Goal: Information Seeking & Learning: Understand process/instructions

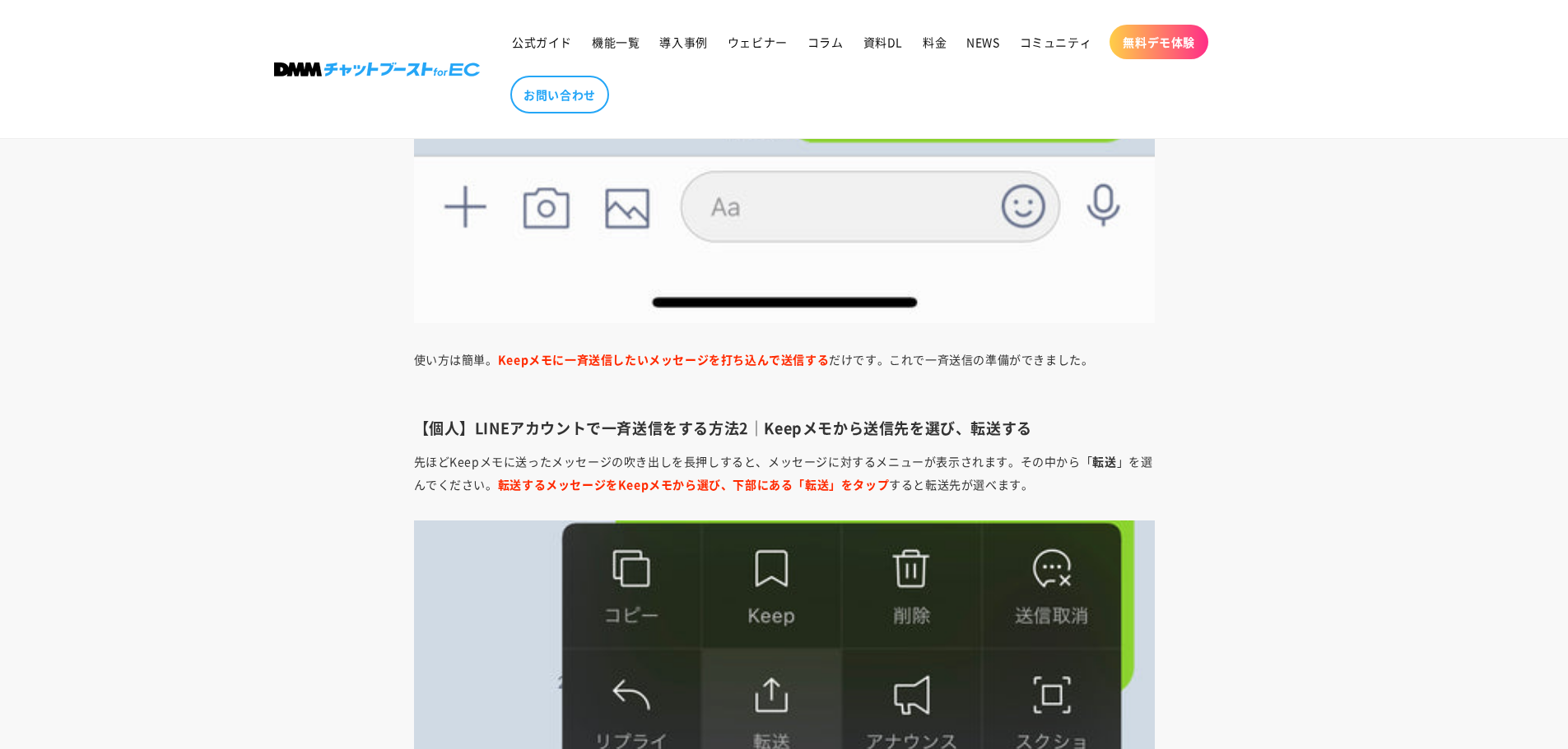
scroll to position [3125, 0]
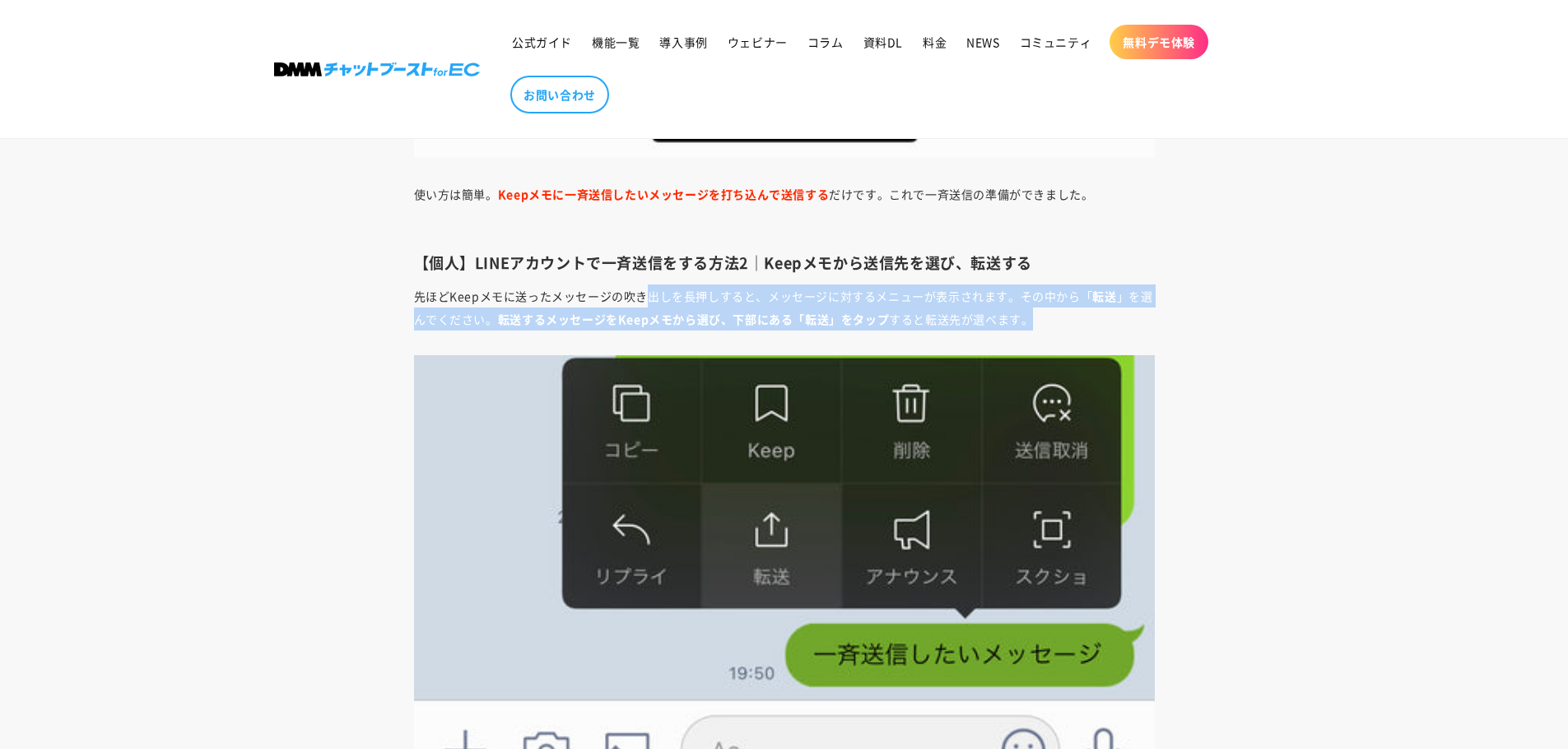
drag, startPoint x: 650, startPoint y: 296, endPoint x: 1085, endPoint y: 322, distance: 435.8
click at [1085, 322] on p "先ほどKeepメモに送ったメッセージの吹き出しを長押しすると、メッセージに対するメニューが表示されます。その中から「 転送 」を選んでください。 転送するメッ…" at bounding box center [784, 307] width 741 height 46
click at [1066, 323] on p "先ほどKeepメモに送ったメッセージの吹き出しを長押しすると、メッセージに対するメニューが表示されます。その中から「 転送 」を選んでください。 転送するメッ…" at bounding box center [784, 307] width 741 height 46
click at [1050, 322] on p "先ほどKeepメモに送ったメッセージの吹き出しを長押しすると、メッセージに対するメニューが表示されます。その中から「 転送 」を選んでください。 転送するメッ…" at bounding box center [784, 307] width 741 height 46
drag, startPoint x: 412, startPoint y: 293, endPoint x: 1027, endPoint y: 324, distance: 615.8
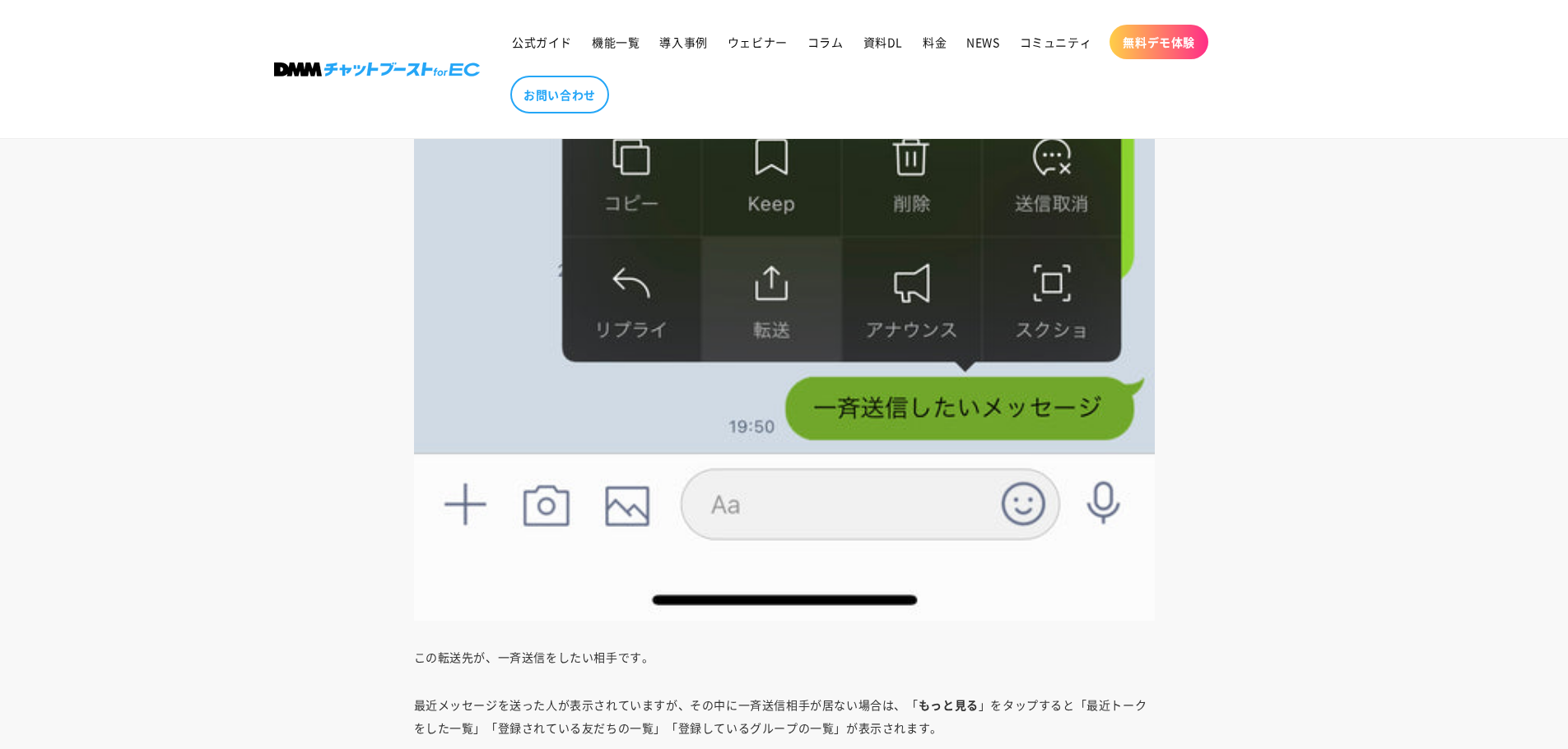
scroll to position [3700, 0]
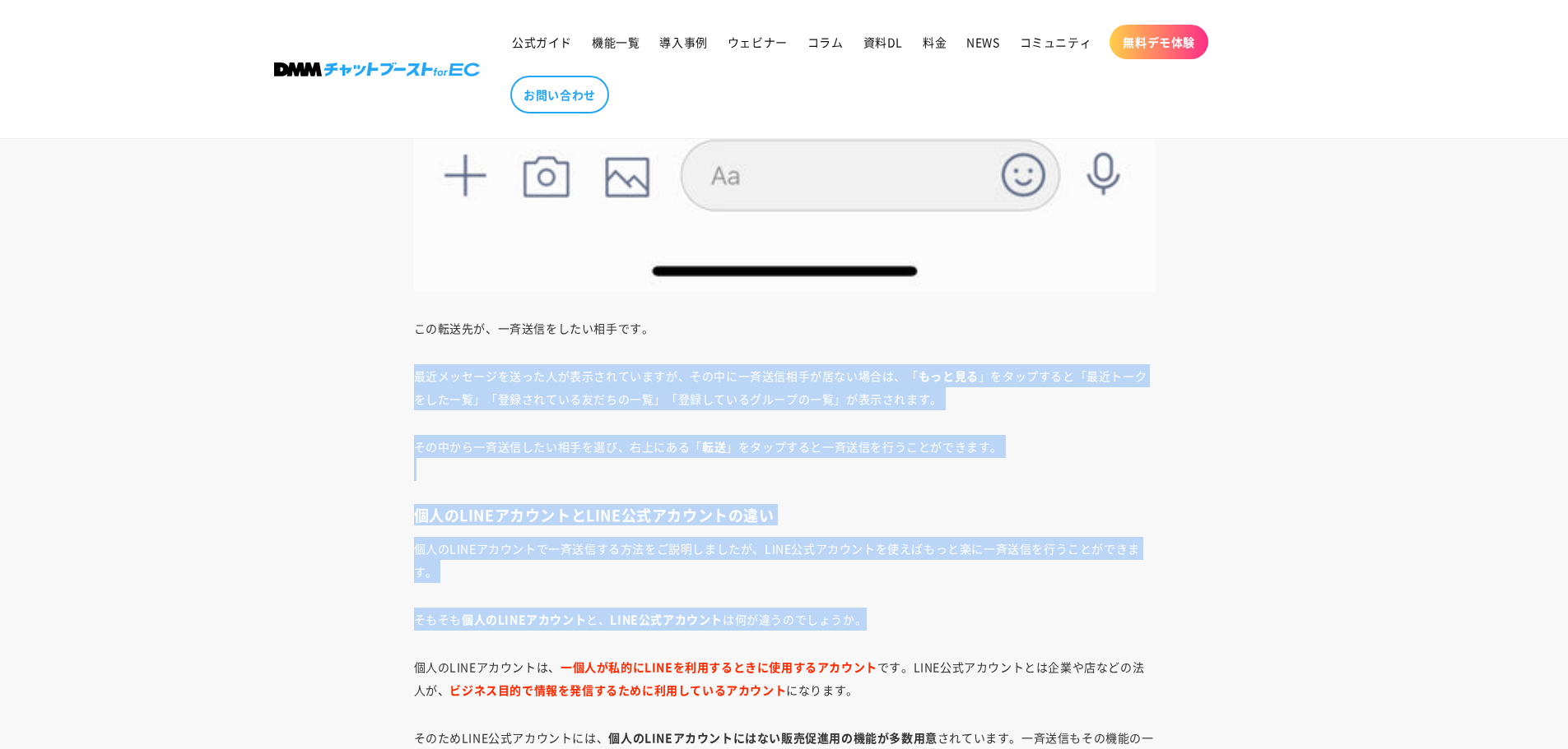
drag, startPoint x: 413, startPoint y: 374, endPoint x: 1113, endPoint y: 615, distance: 740.3
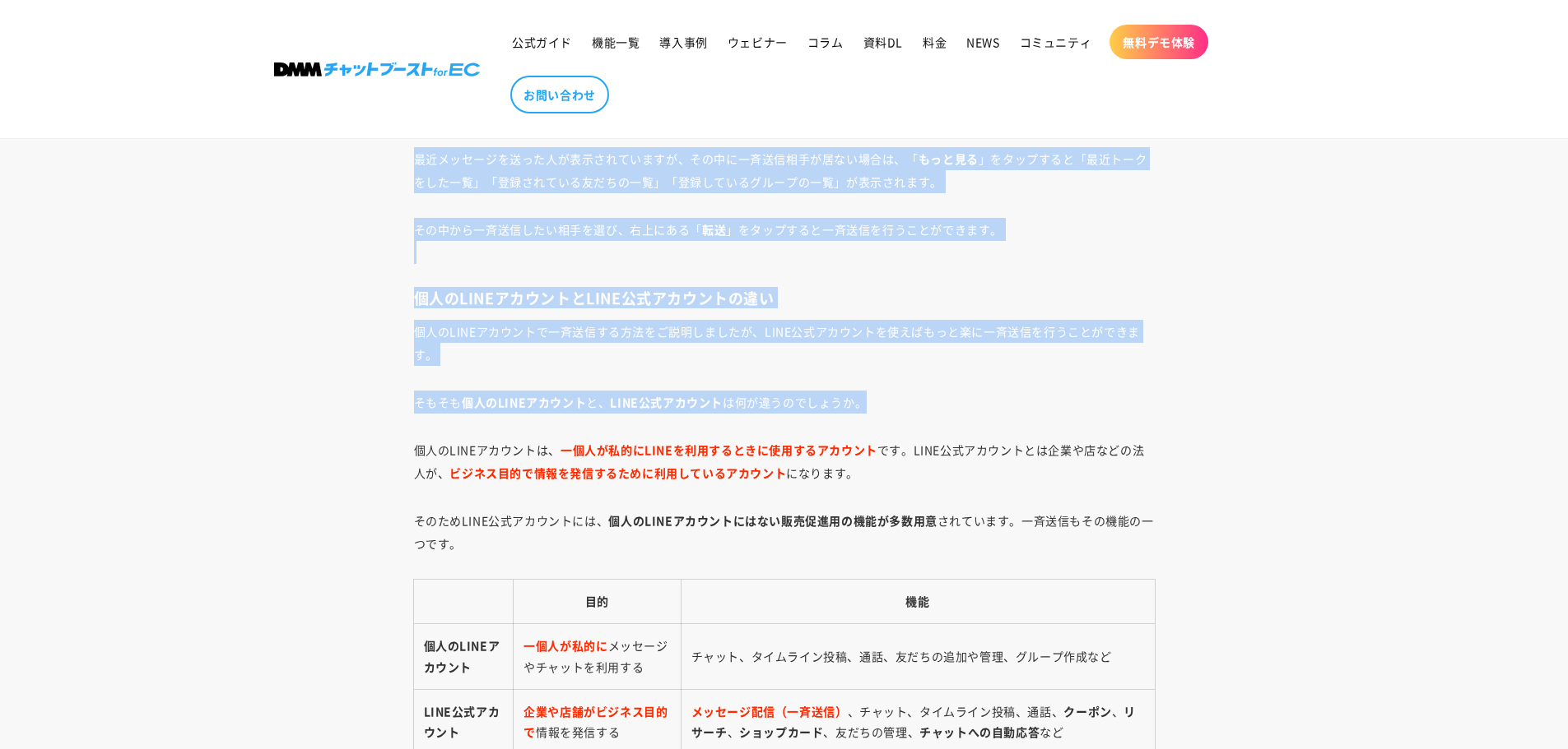
scroll to position [4030, 0]
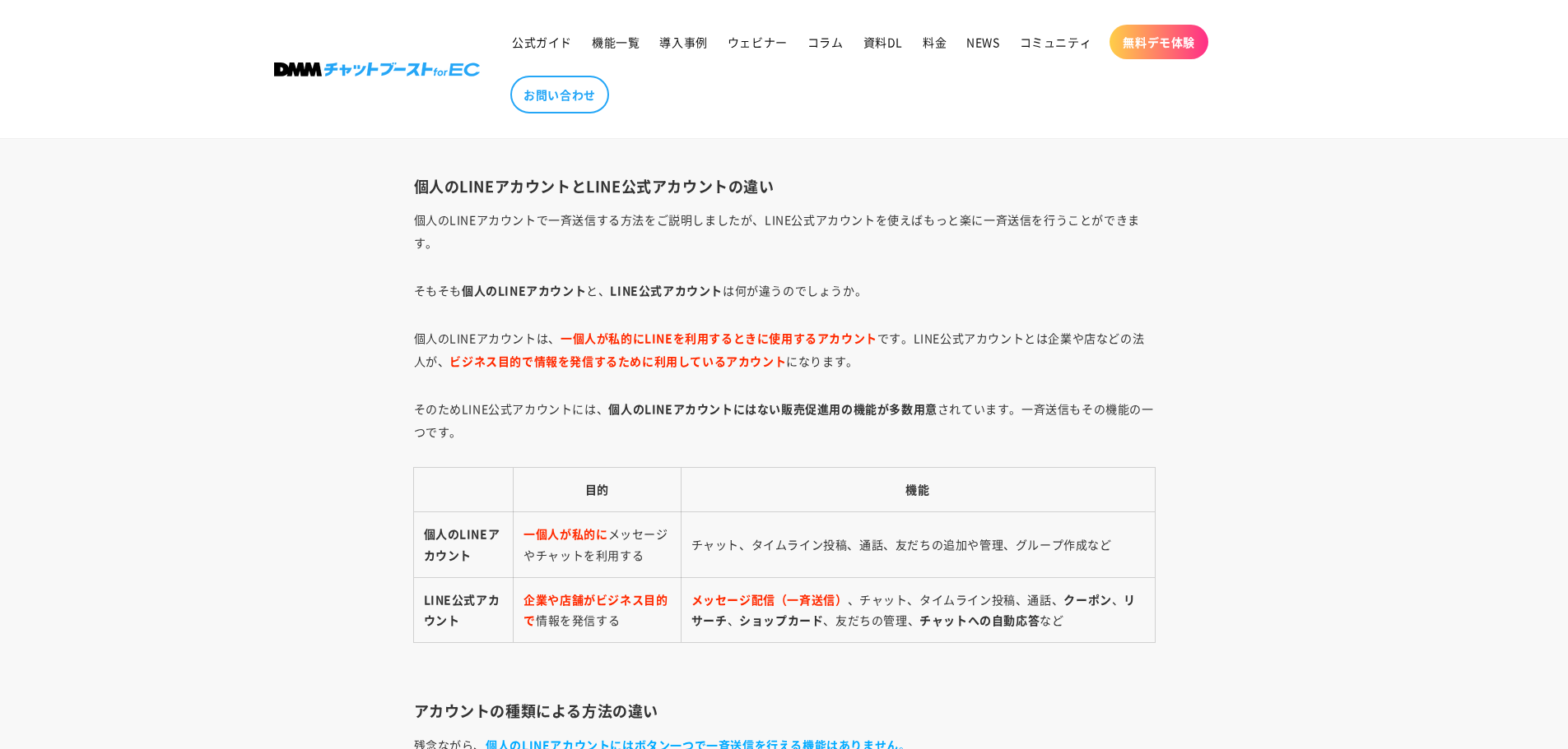
click at [801, 409] on b "個人のLINEアカウントにはない販売促進用の機能が多数用意" at bounding box center [772, 409] width 328 height 16
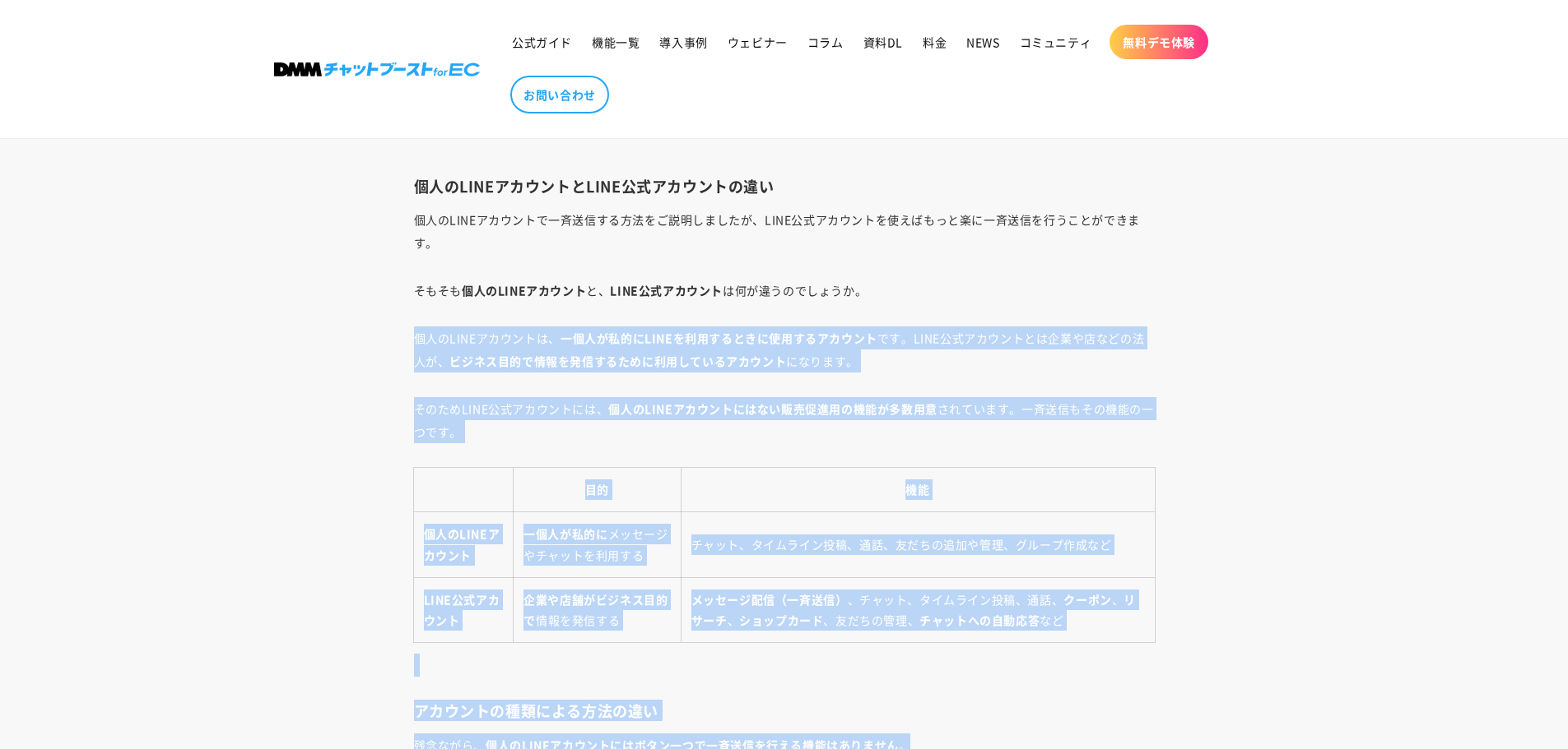
scroll to position [4042, 0]
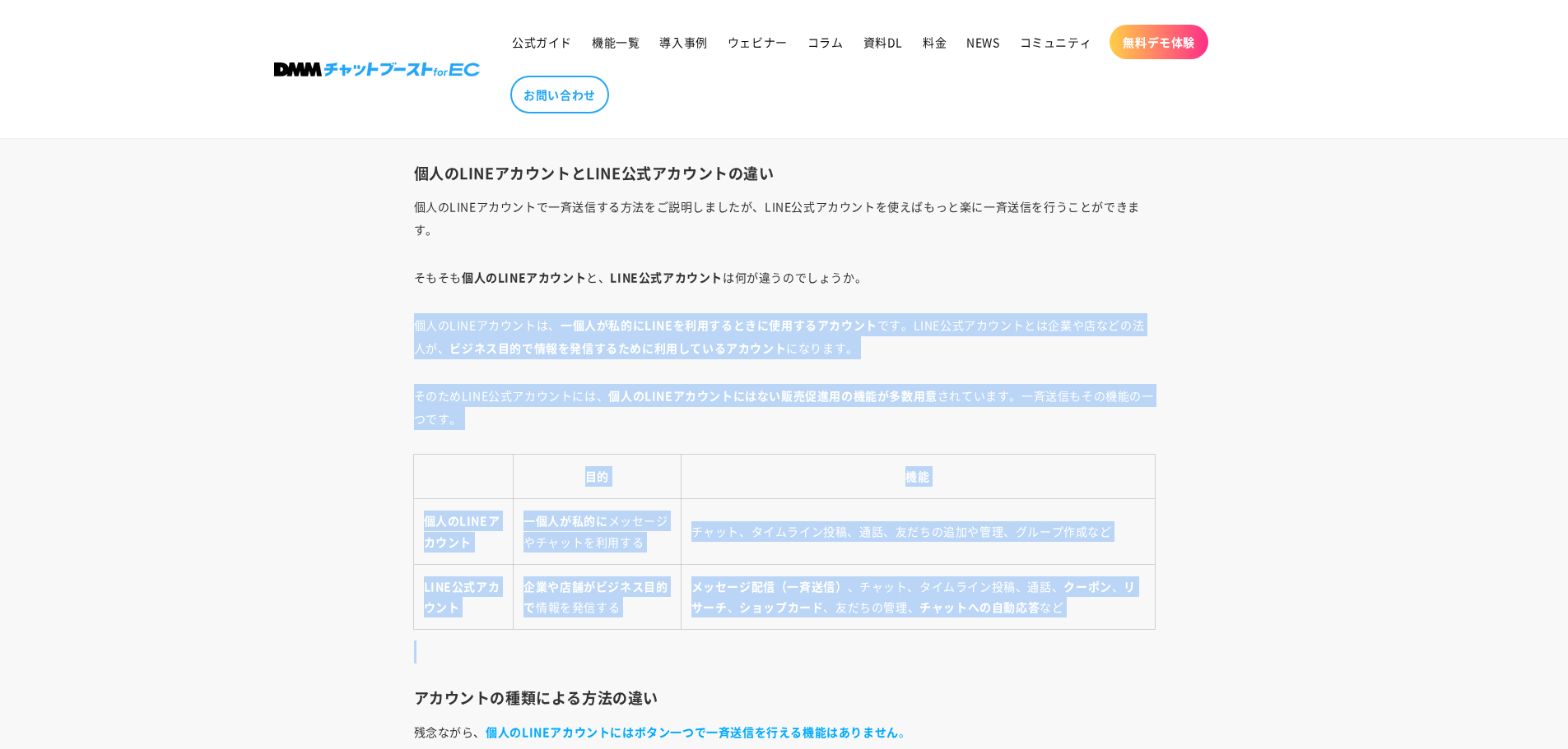
drag, startPoint x: 418, startPoint y: 334, endPoint x: 1062, endPoint y: 665, distance: 724.1
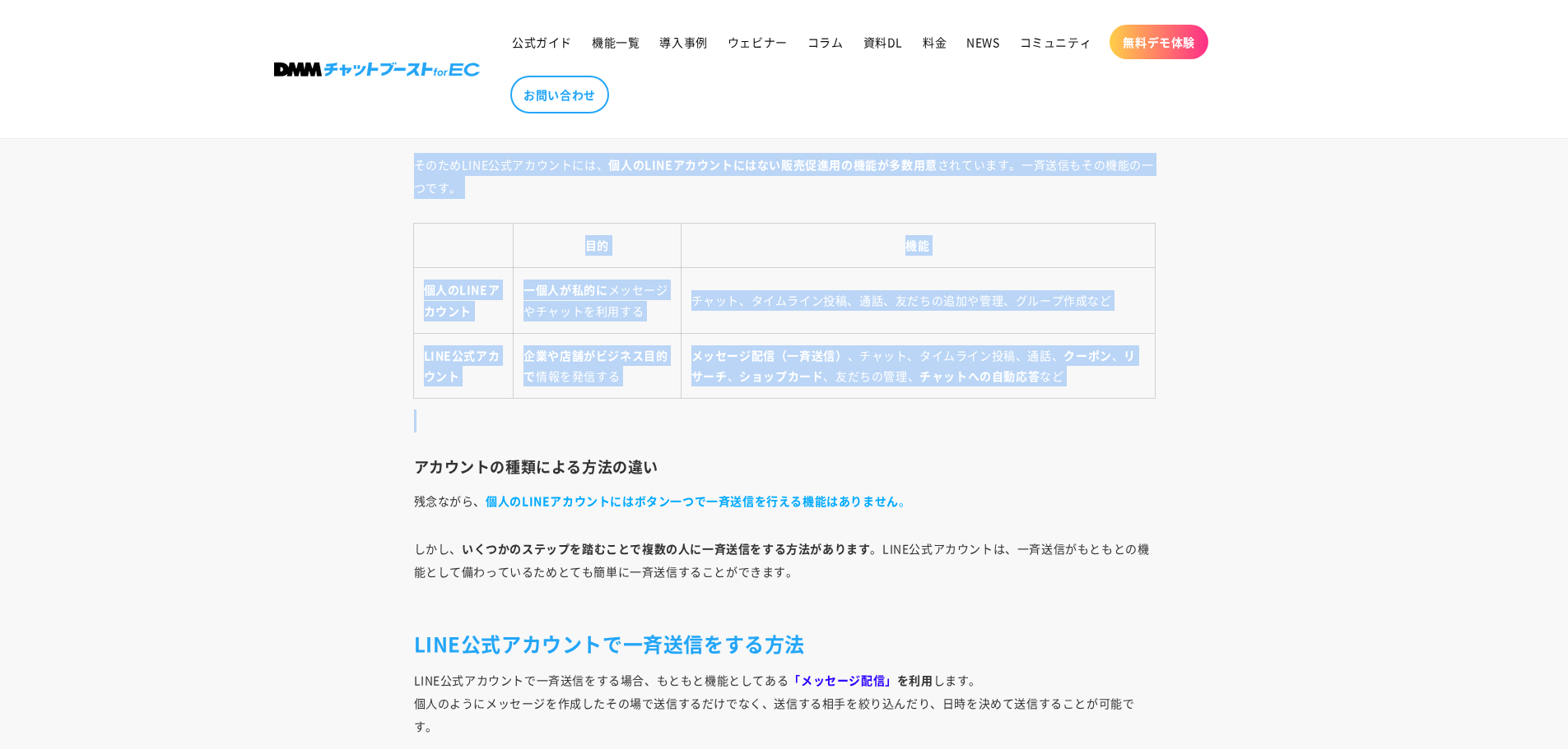
scroll to position [4371, 0]
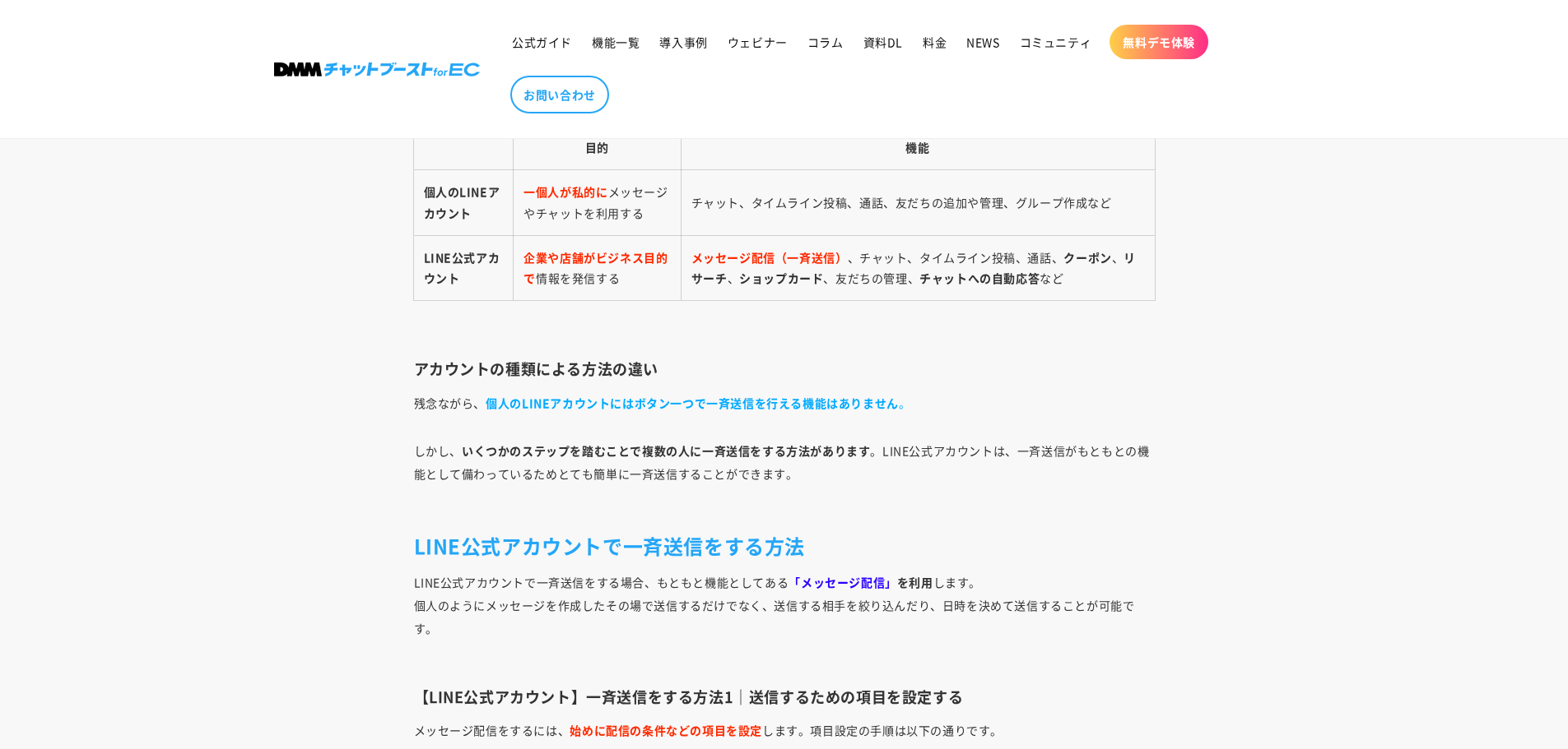
click at [723, 471] on p "しかし、 いくつかのステップを踏むことで複数の人に一斉送信をする方法があります 。LINE公式アカウントは、一斉送信がもともとの機能として備わっているためとて…" at bounding box center [784, 473] width 741 height 69
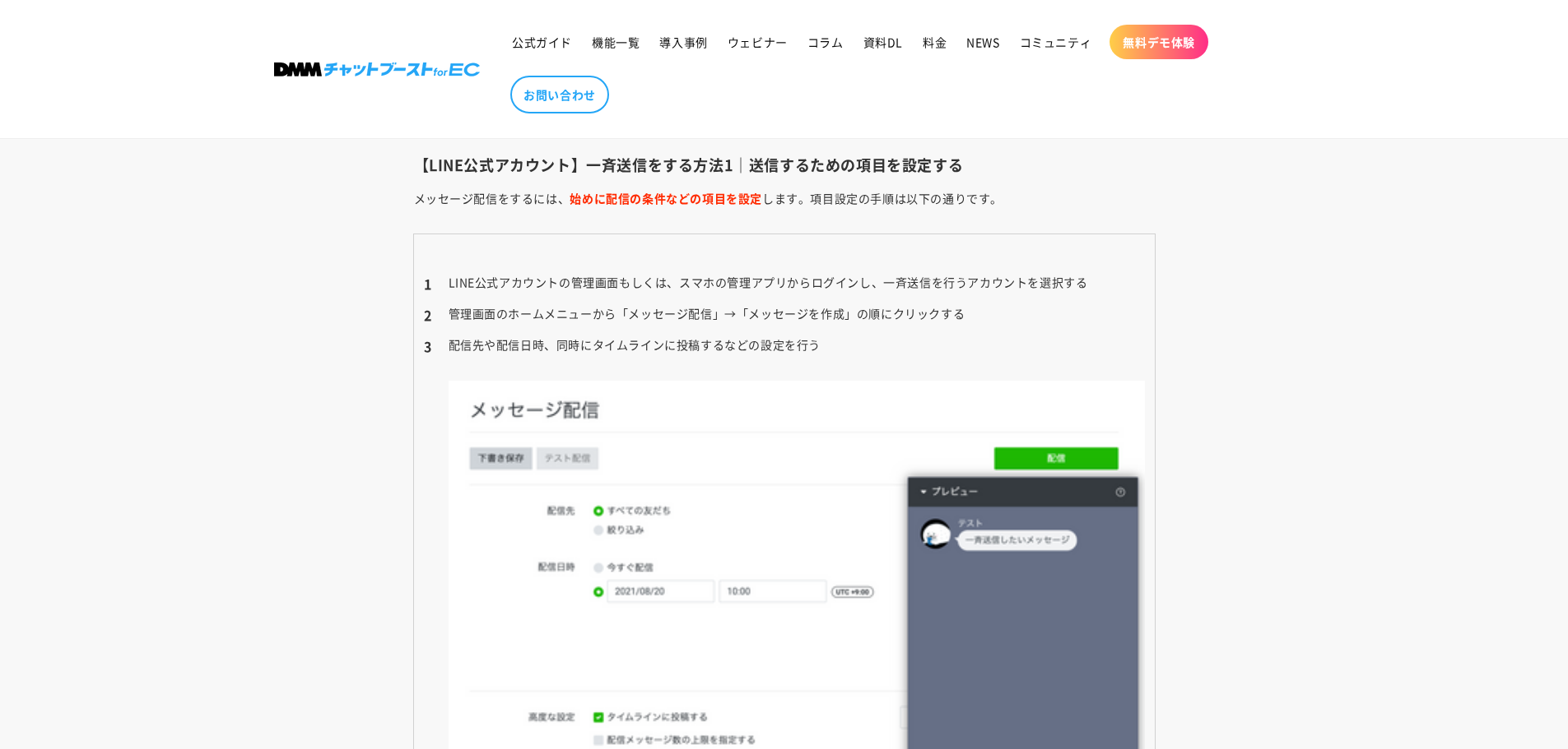
scroll to position [4701, 0]
